Goal: Task Accomplishment & Management: Complete application form

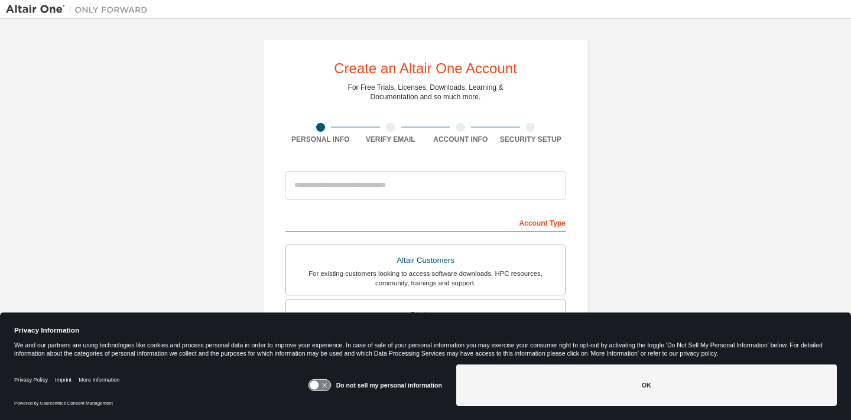
scroll to position [17, 0]
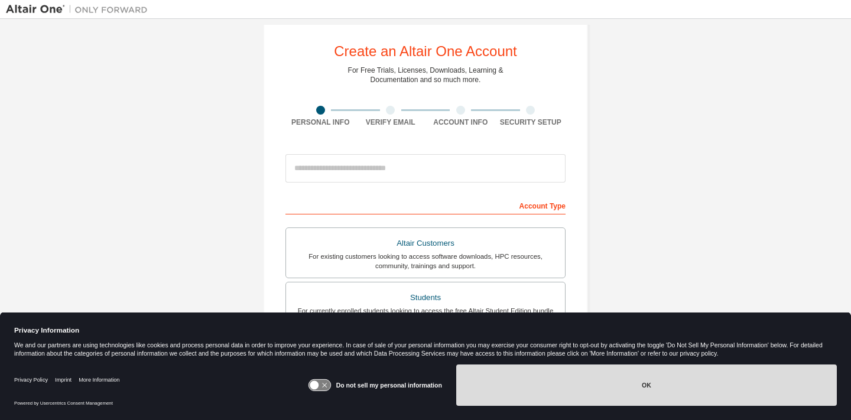
click at [561, 387] on button "OK" at bounding box center [646, 384] width 380 height 41
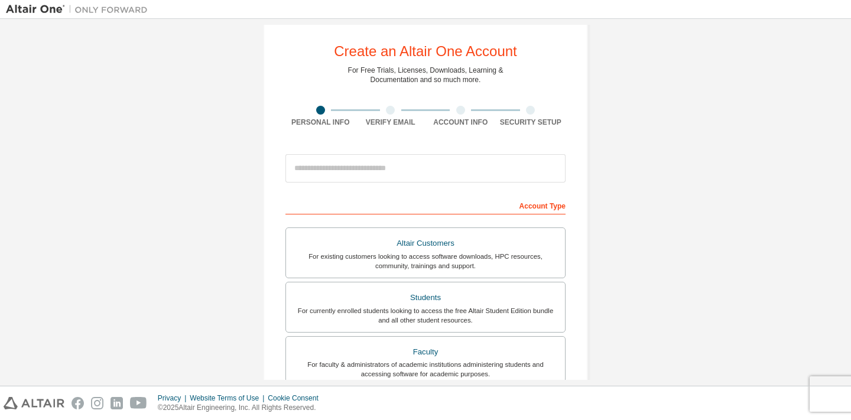
click at [413, 308] on div "For currently enrolled students looking to access the free Altair Student Editi…" at bounding box center [425, 315] width 265 height 19
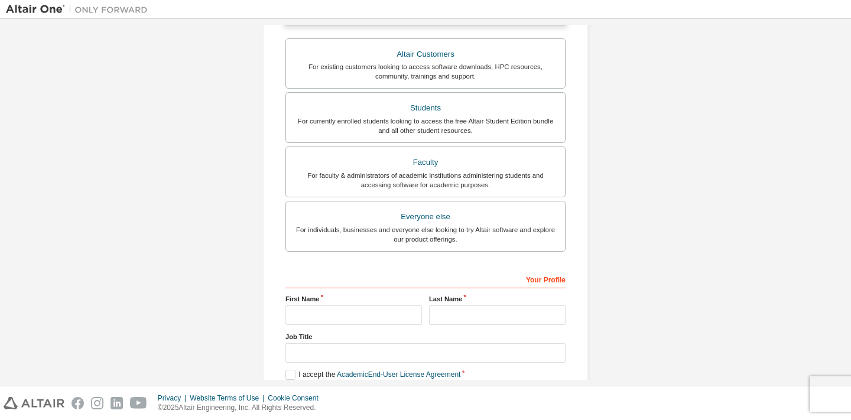
scroll to position [301, 0]
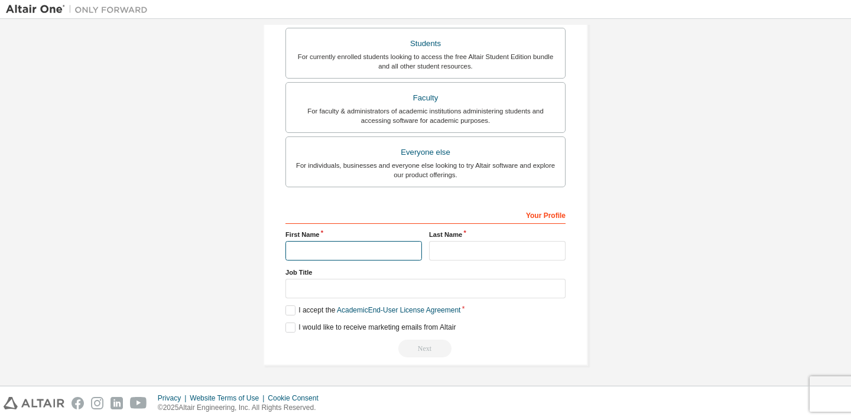
click at [379, 250] on input "text" at bounding box center [353, 250] width 136 height 19
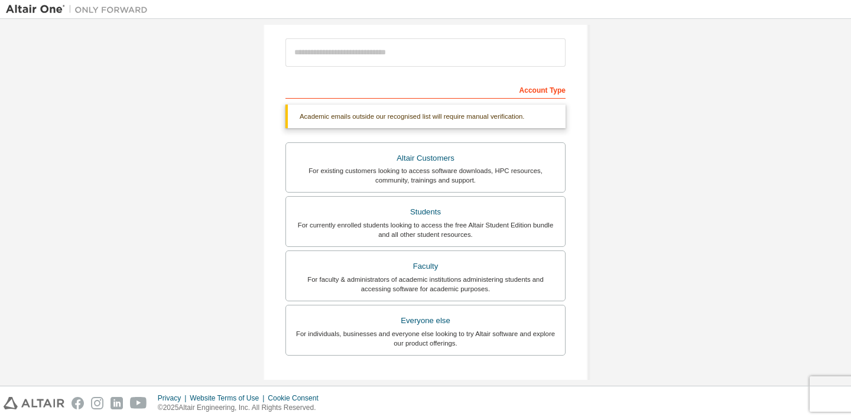
scroll to position [33, 0]
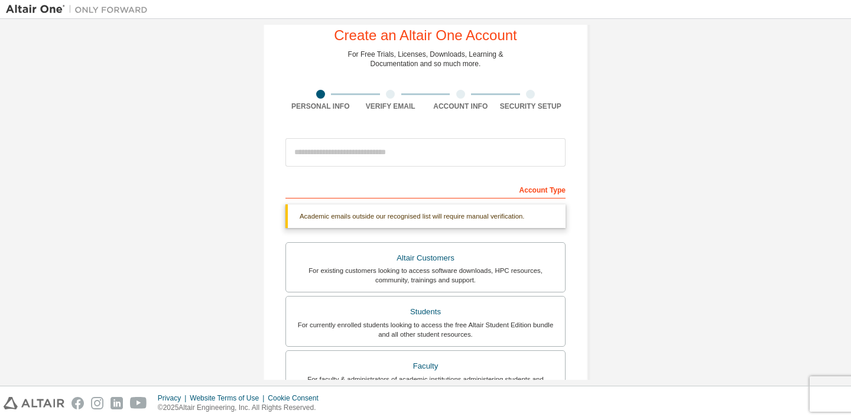
click at [695, 214] on div "Create an Altair One Account For Free Trials, Licenses, Downloads, Learning & D…" at bounding box center [425, 320] width 839 height 656
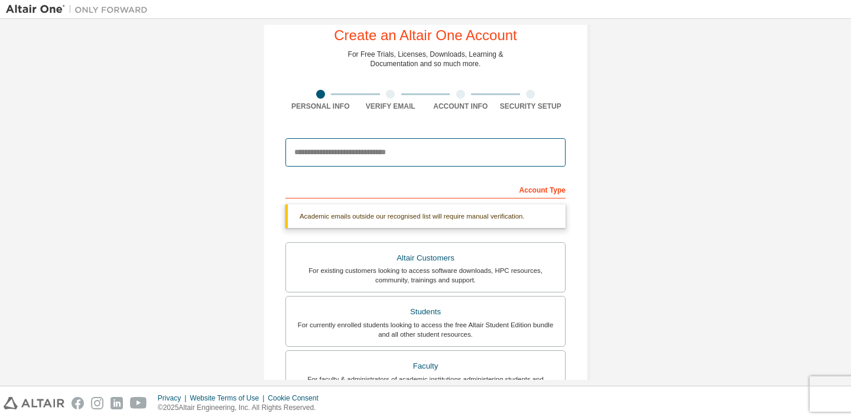
click at [475, 151] on input "email" at bounding box center [425, 152] width 280 height 28
type input "**********"
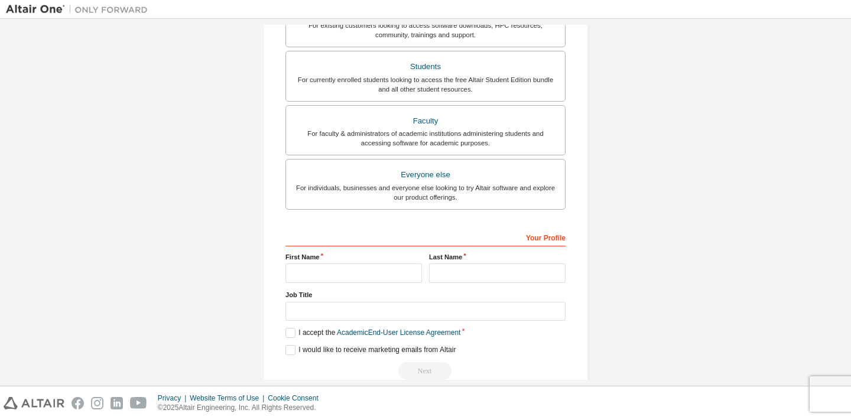
scroll to position [271, 0]
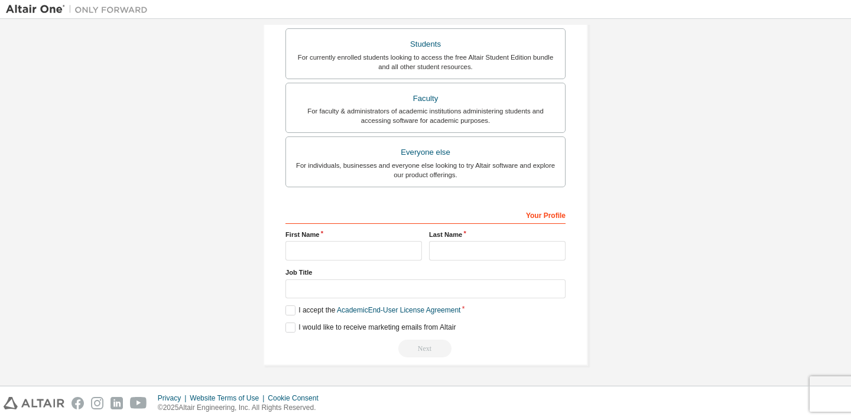
click at [370, 239] on div "First Name" at bounding box center [354, 245] width 144 height 31
click at [370, 244] on input "text" at bounding box center [353, 250] width 136 height 19
type input "*****"
click at [468, 258] on input "text" at bounding box center [497, 250] width 136 height 19
type input "*****"
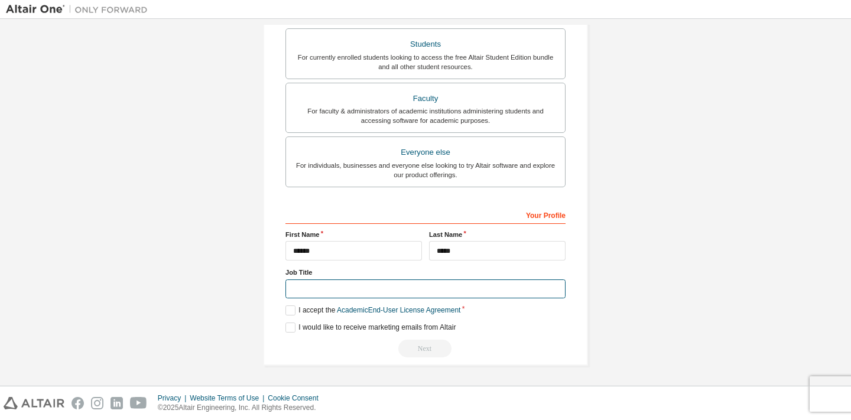
click at [409, 290] on input "text" at bounding box center [425, 288] width 280 height 19
type input "*******"
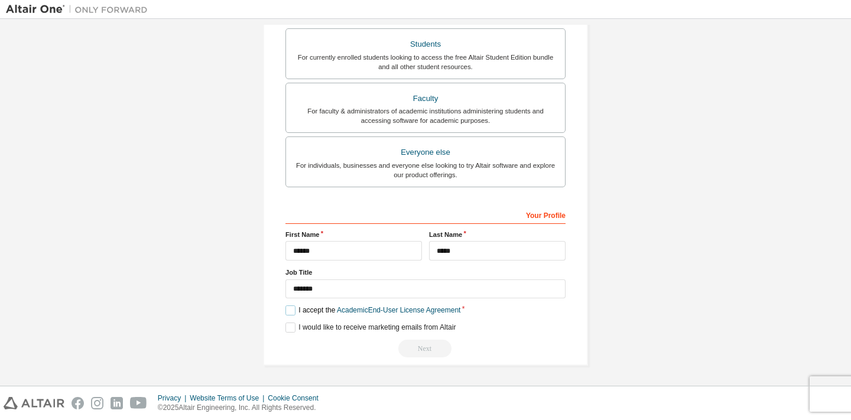
click at [321, 308] on label "I accept the Academic End-User License Agreement" at bounding box center [372, 310] width 175 height 10
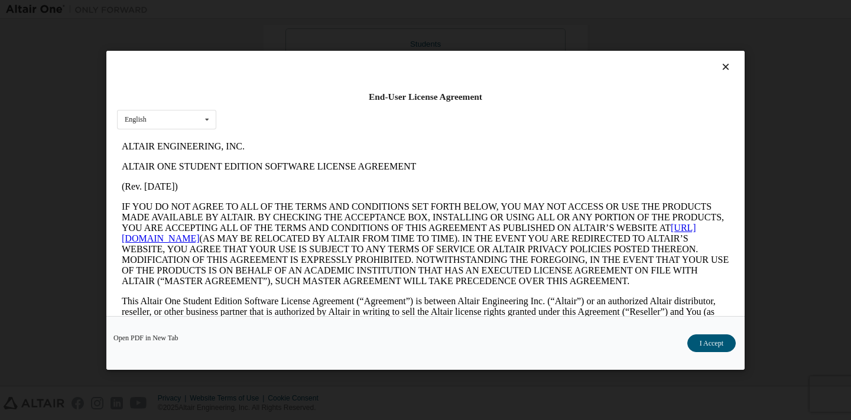
scroll to position [0, 0]
click at [701, 341] on button "I Accept" at bounding box center [711, 343] width 48 height 18
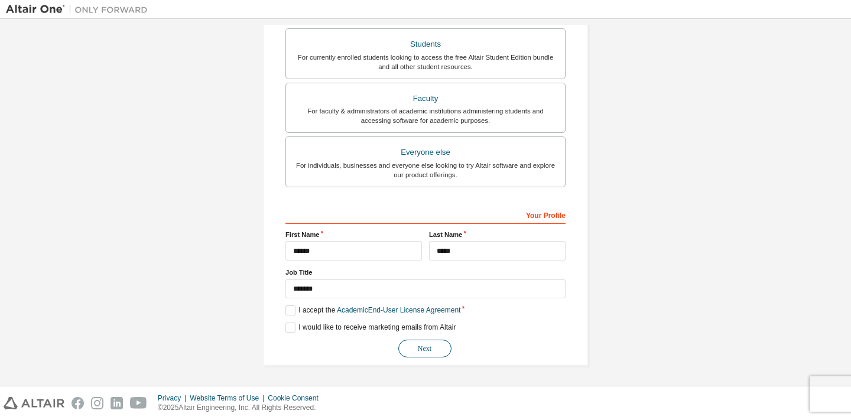
click at [413, 343] on button "Next" at bounding box center [424, 349] width 53 height 18
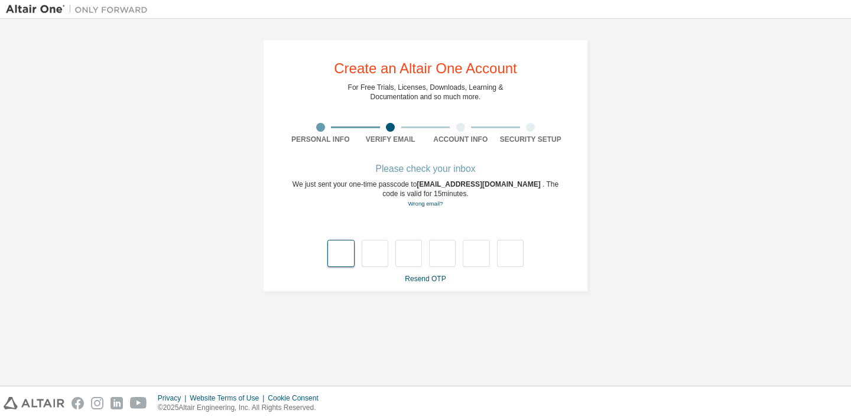
type input "*"
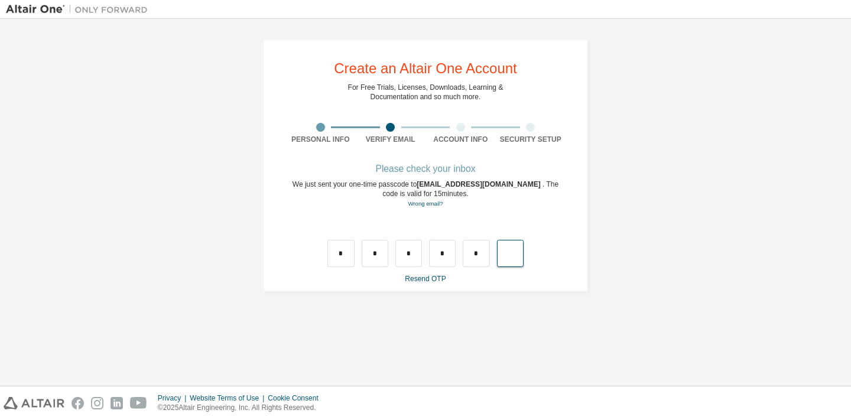
type input "*"
